Goal: Information Seeking & Learning: Learn about a topic

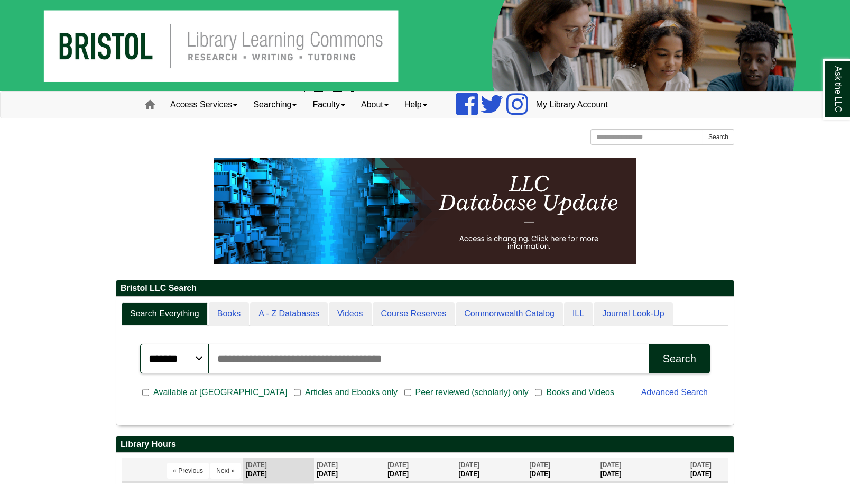
scroll to position [127, 618]
click at [626, 138] on input "Search the Website" at bounding box center [647, 137] width 113 height 16
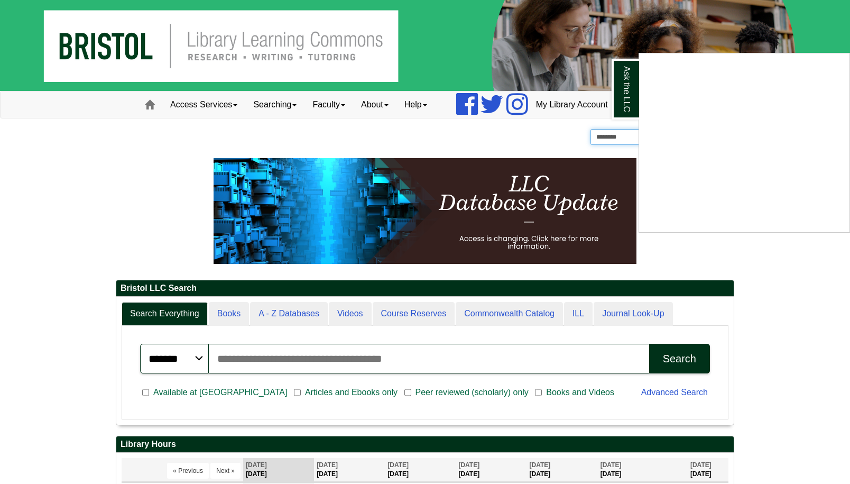
type input "********"
click at [703, 129] on button "Search" at bounding box center [719, 137] width 32 height 16
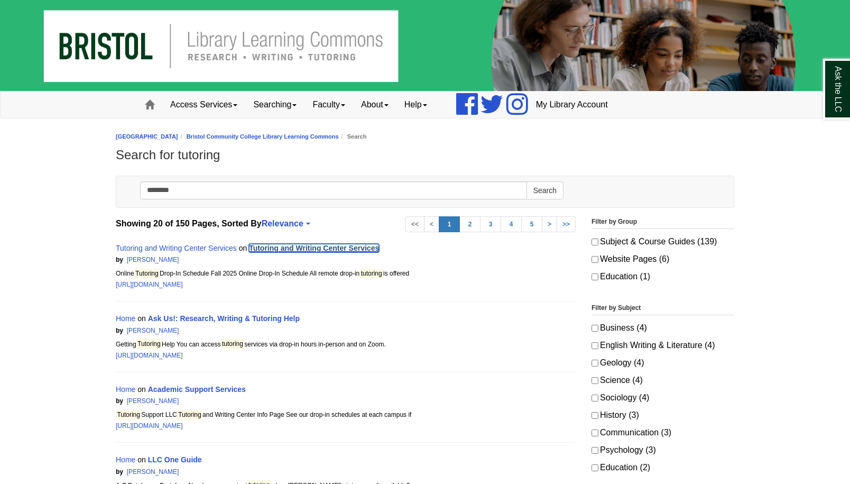
click at [251, 247] on link "Tutoring and Writing Center Services" at bounding box center [314, 248] width 130 height 8
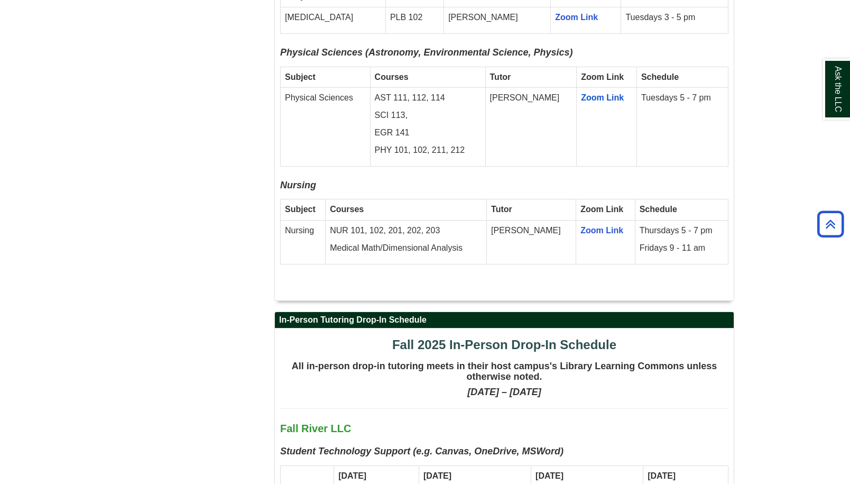
scroll to position [1903, 0]
